Goal: Task Accomplishment & Management: Manage account settings

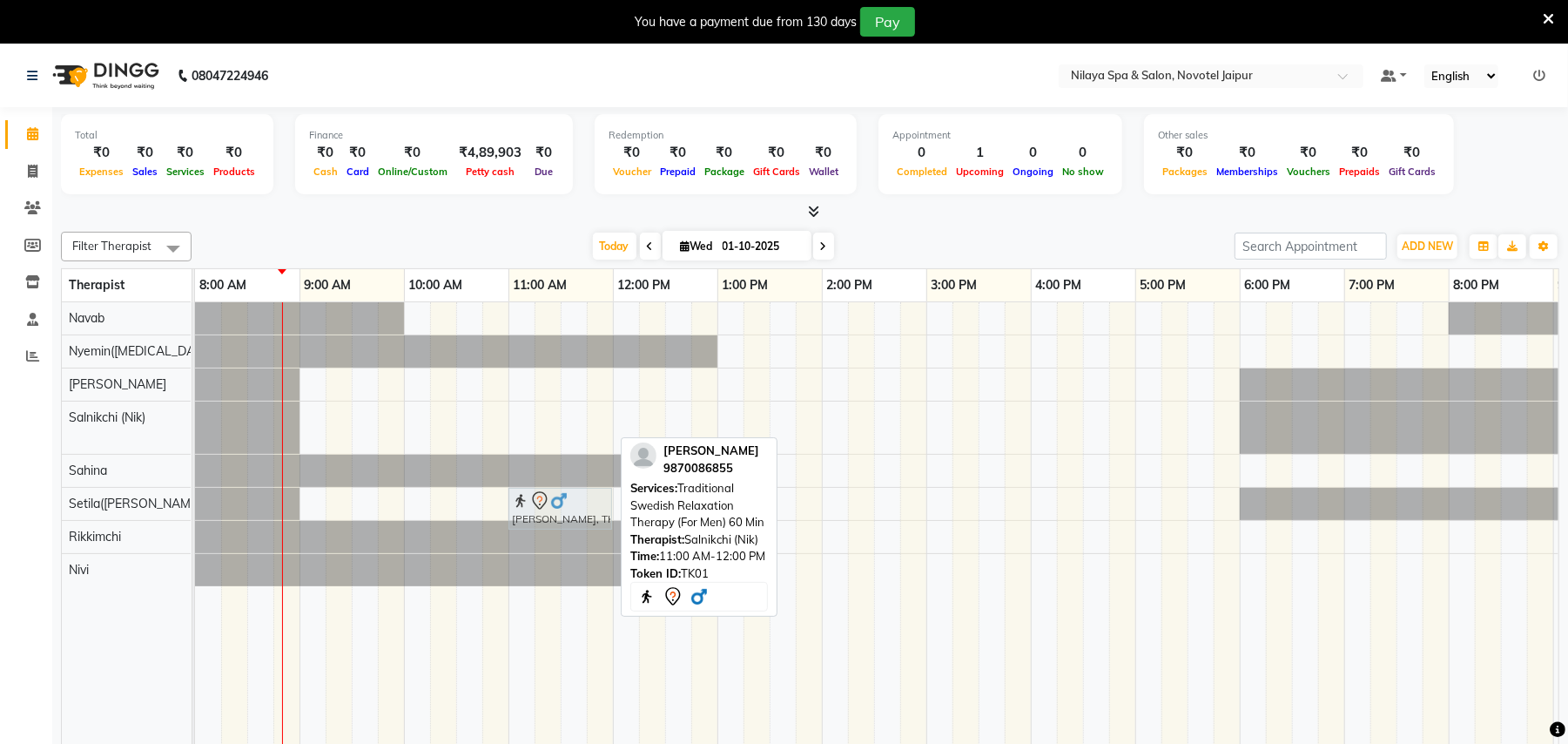
drag, startPoint x: 563, startPoint y: 416, endPoint x: 570, endPoint y: 492, distance: 76.3
click at [570, 492] on tbody "[PERSON_NAME], TK01, 11:00 AM-12:00 PM, Traditional Swedish Relaxation Therapy …" at bounding box center [1031, 444] width 1672 height 284
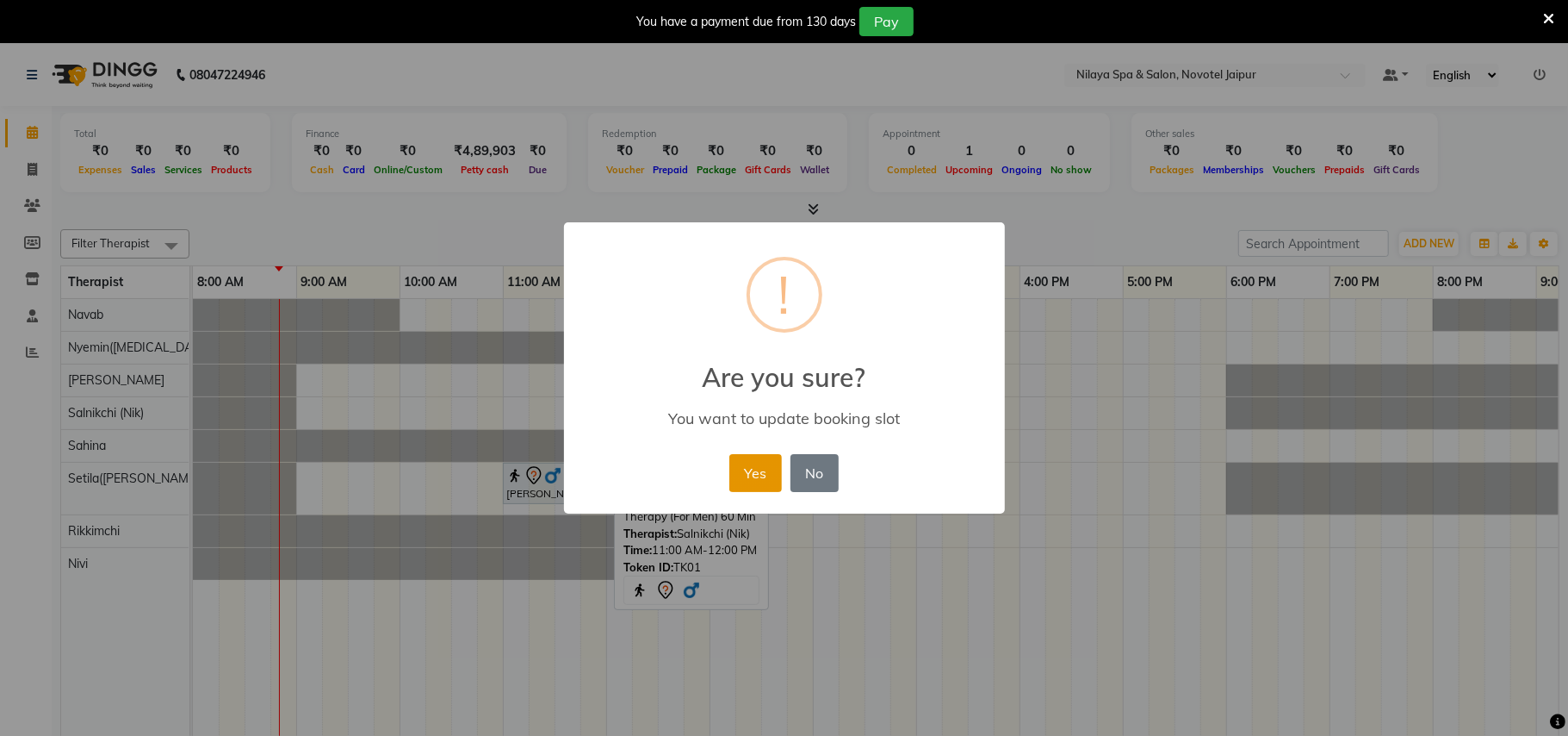
click at [761, 474] on button "Yes" at bounding box center [756, 473] width 53 height 38
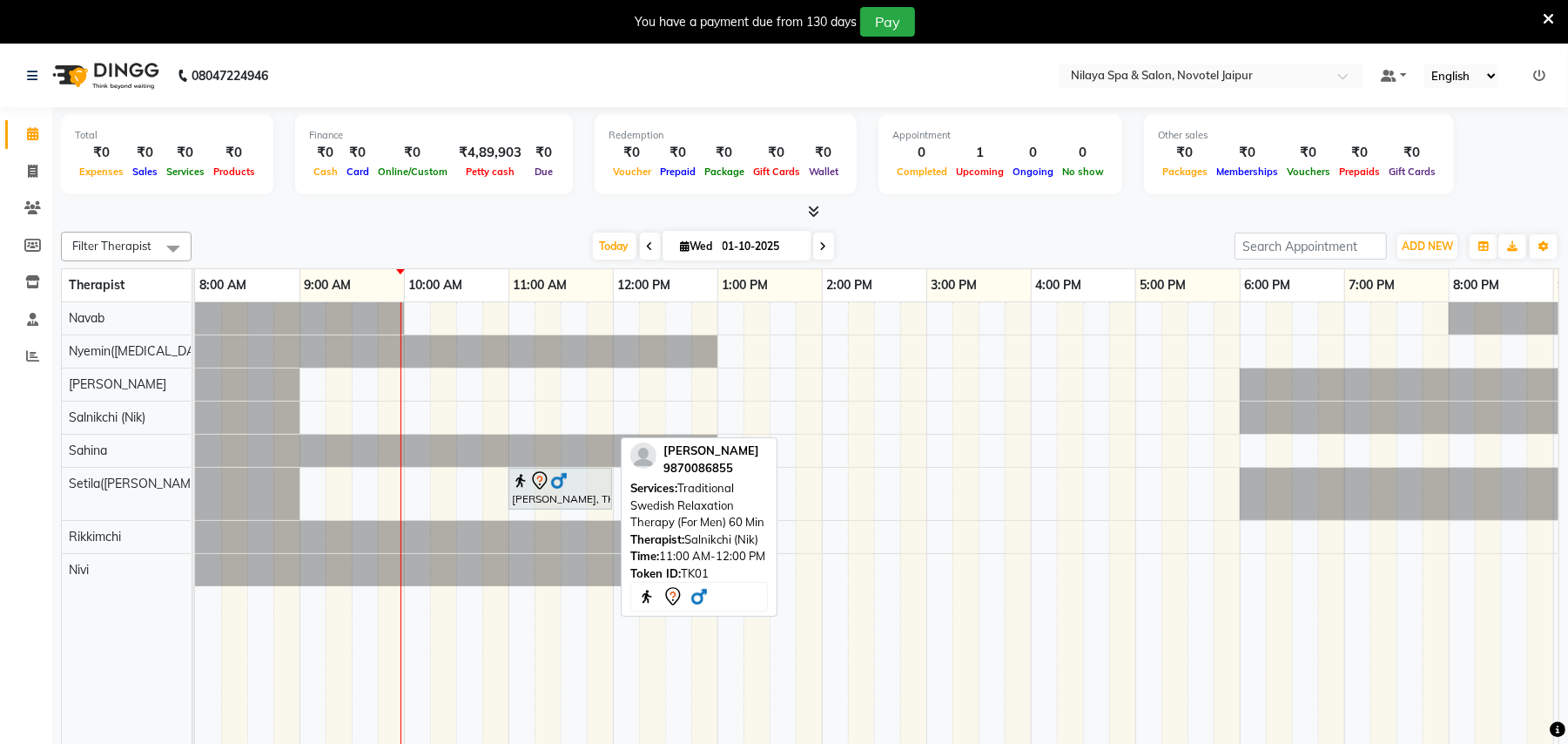
click at [980, 697] on td at bounding box center [991, 535] width 26 height 467
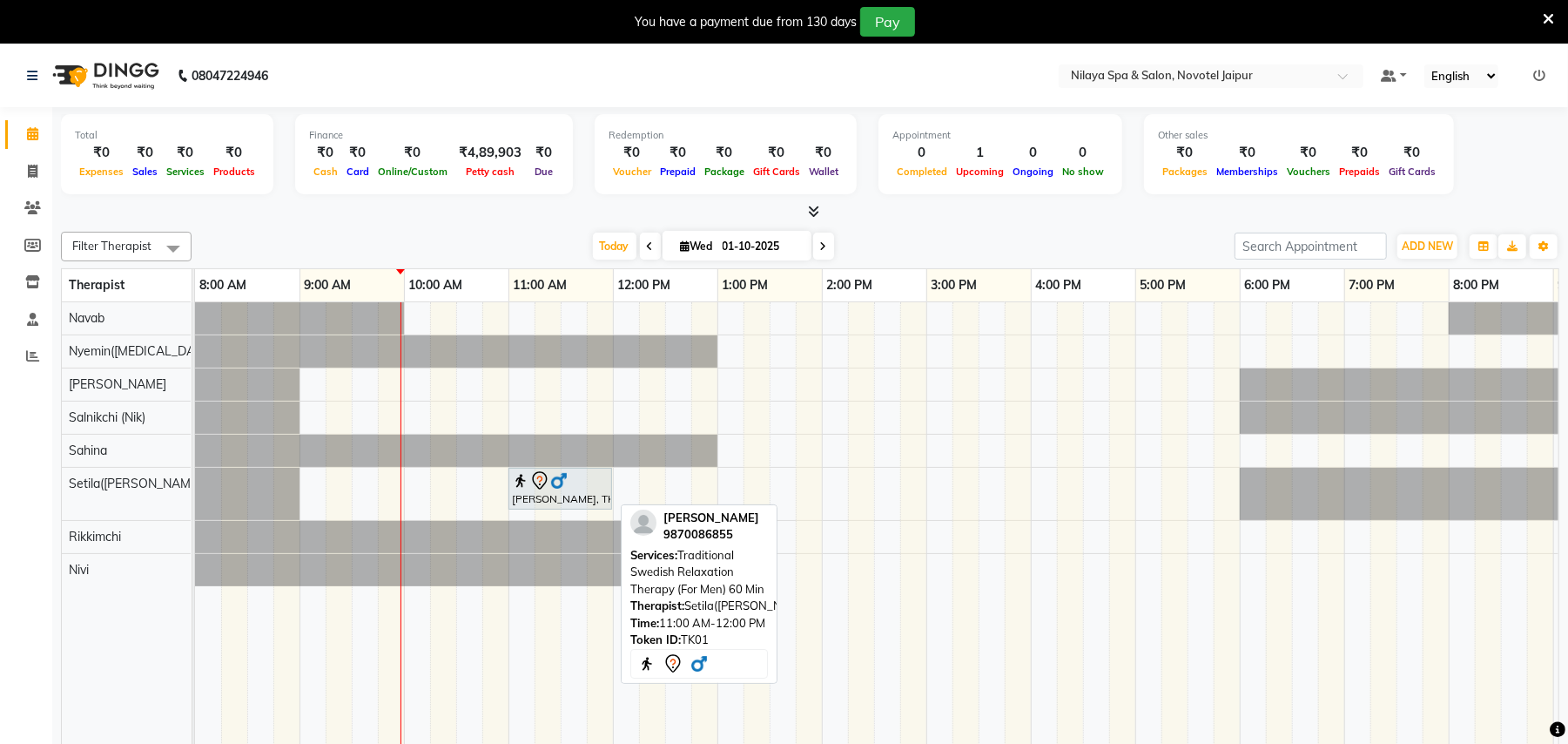
click at [566, 495] on div "[PERSON_NAME], TK01, 11:00 AM-12:00 PM, Traditional Swedish Relaxation Therapy …" at bounding box center [560, 488] width 100 height 36
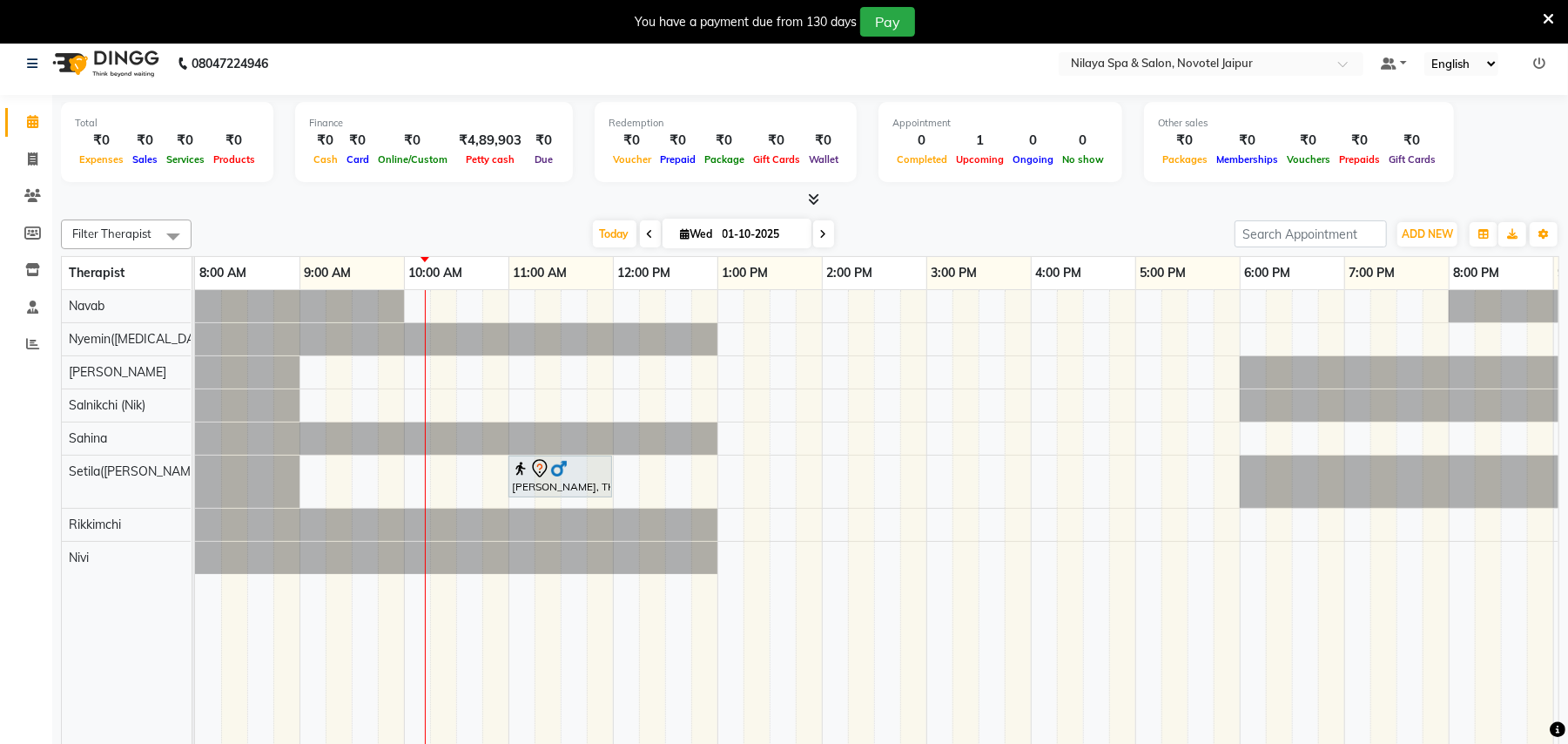
scroll to position [44, 0]
